Goal: Information Seeking & Learning: Learn about a topic

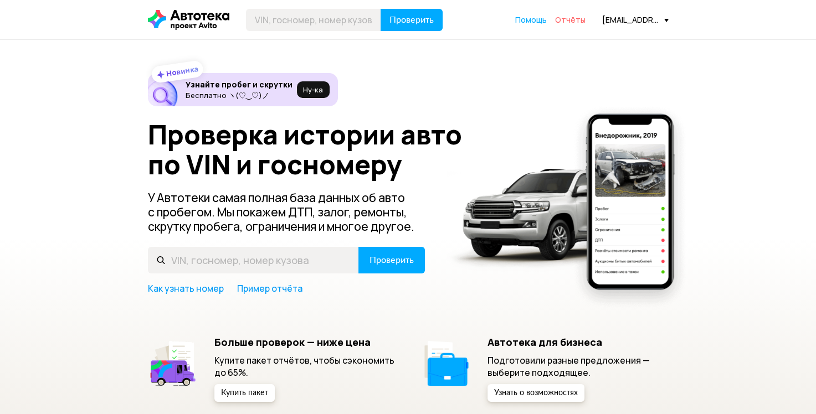
click at [570, 19] on span "Отчёты" at bounding box center [570, 19] width 30 height 11
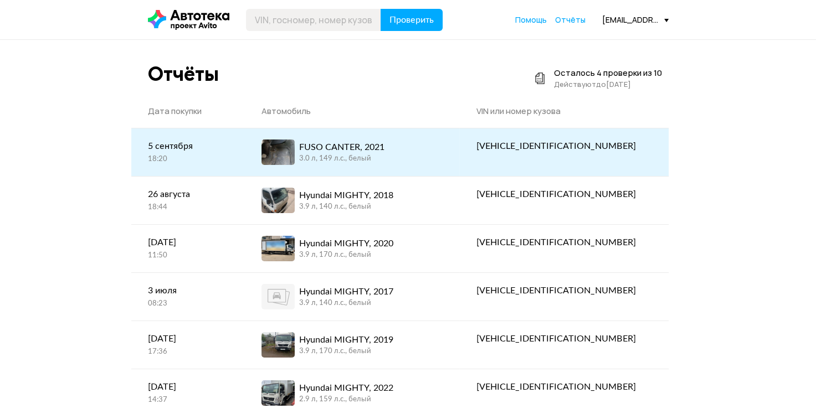
click at [384, 147] on div "FUSO CANTER, 2021" at bounding box center [341, 147] width 85 height 13
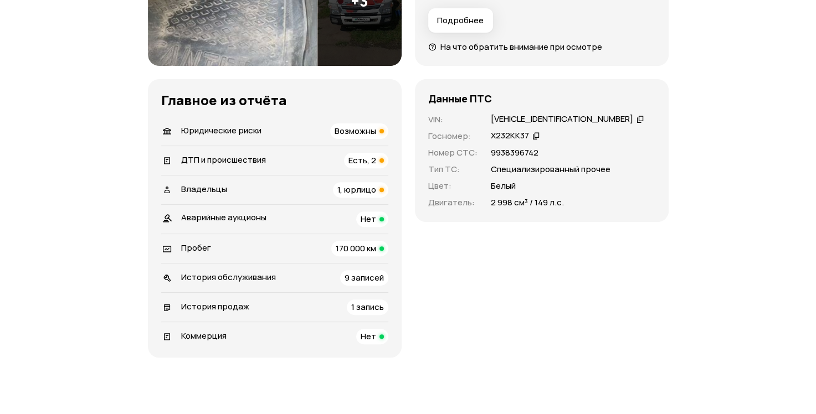
scroll to position [277, 0]
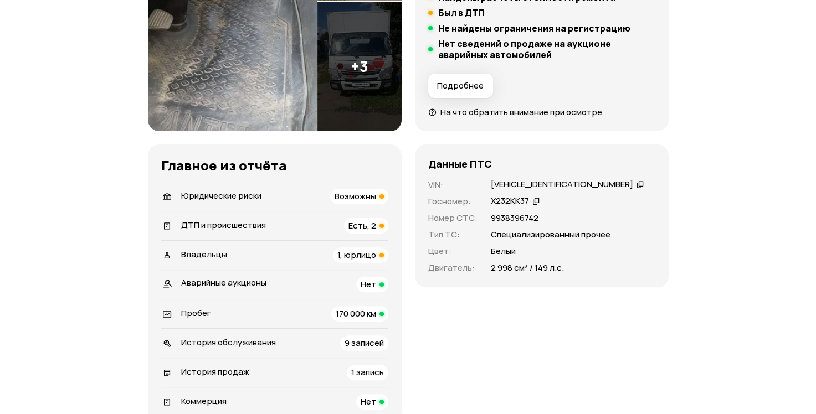
click at [636, 184] on icon at bounding box center [640, 184] width 8 height 11
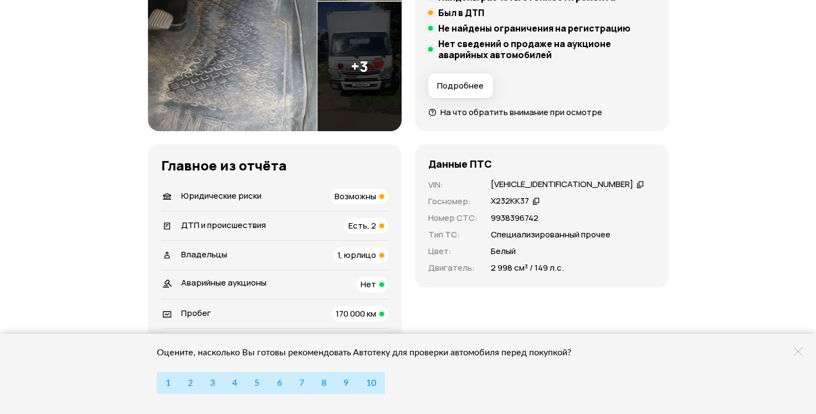
click at [548, 186] on div "[VEHICLE_IDENTIFICATION_NUMBER]" at bounding box center [562, 185] width 142 height 12
click at [636, 181] on icon at bounding box center [640, 184] width 8 height 11
